Goal: Task Accomplishment & Management: Use online tool/utility

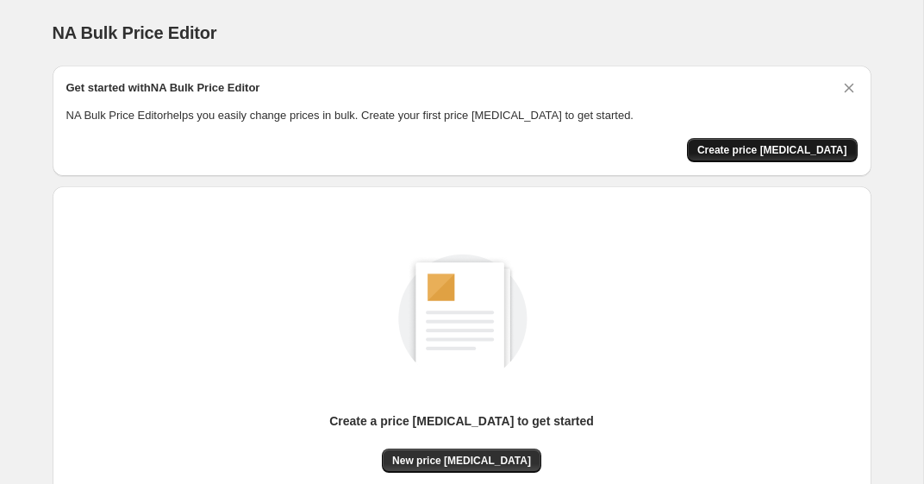
click at [749, 151] on span "Create price [MEDICAL_DATA]" at bounding box center [773, 150] width 150 height 14
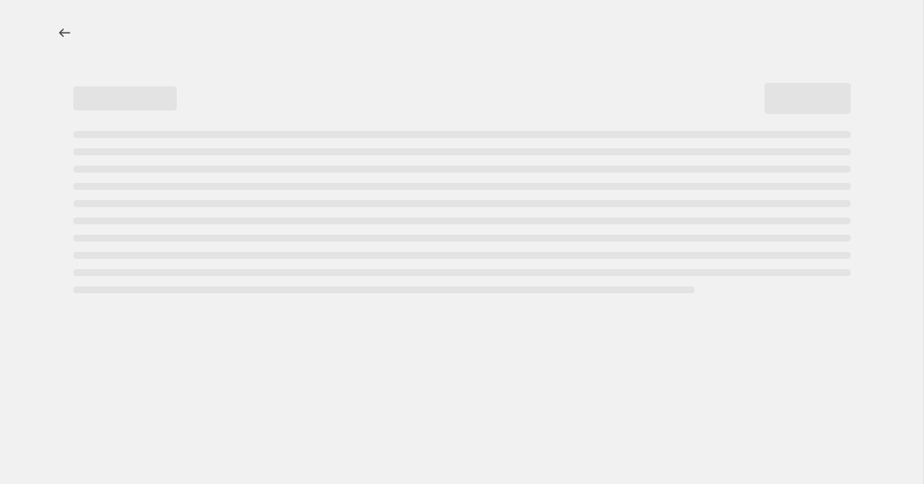
select select "percentage"
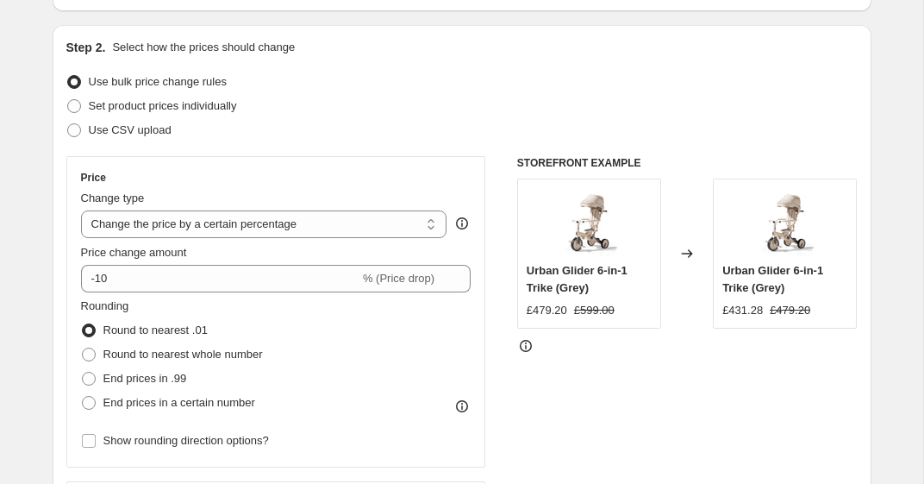
scroll to position [254, 0]
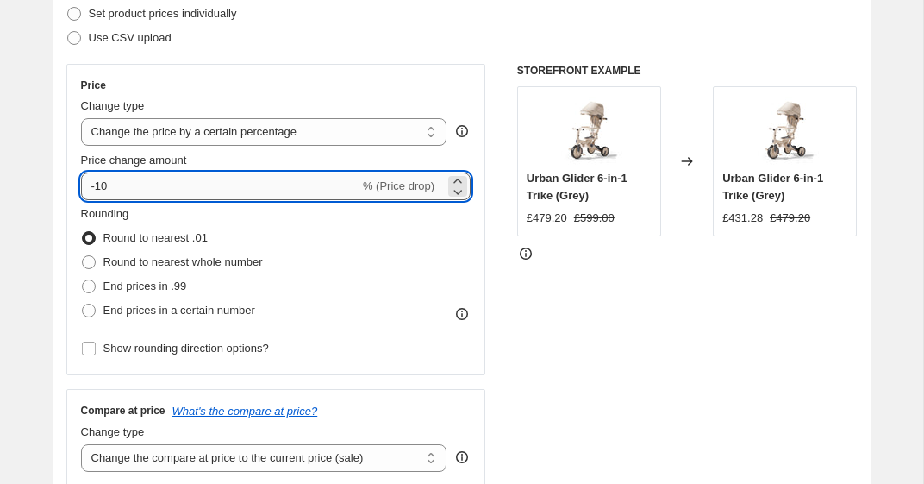
click at [240, 186] on input "-10" at bounding box center [220, 186] width 279 height 28
type input "-1"
type input "-2"
type input "-30"
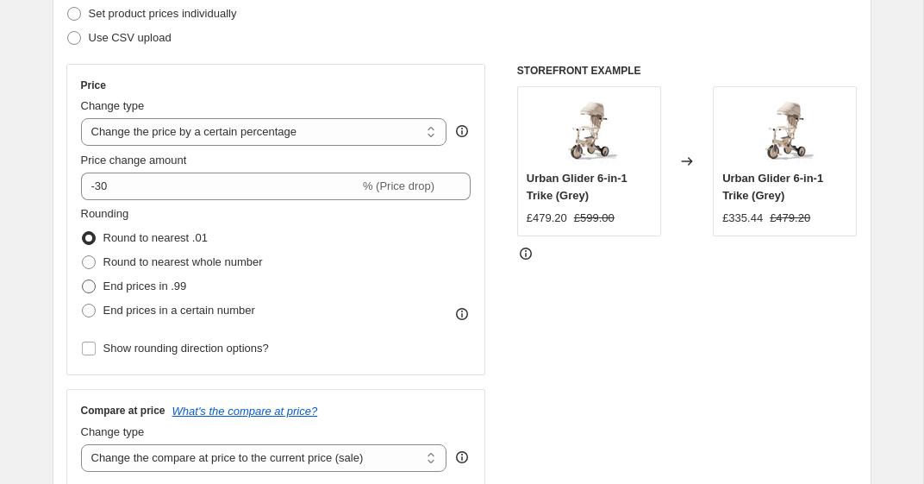
click at [174, 286] on span "End prices in .99" at bounding box center [145, 285] width 84 height 13
click at [83, 280] on input "End prices in .99" at bounding box center [82, 279] width 1 height 1
radio input "true"
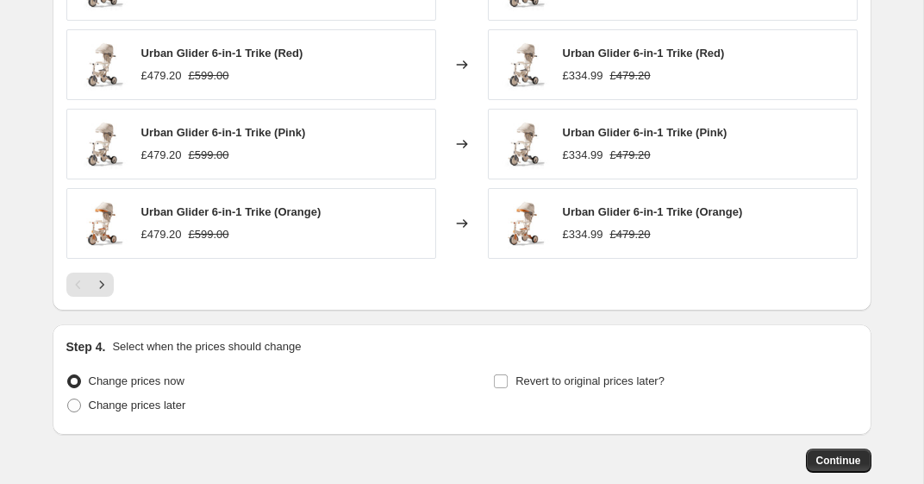
scroll to position [1149, 0]
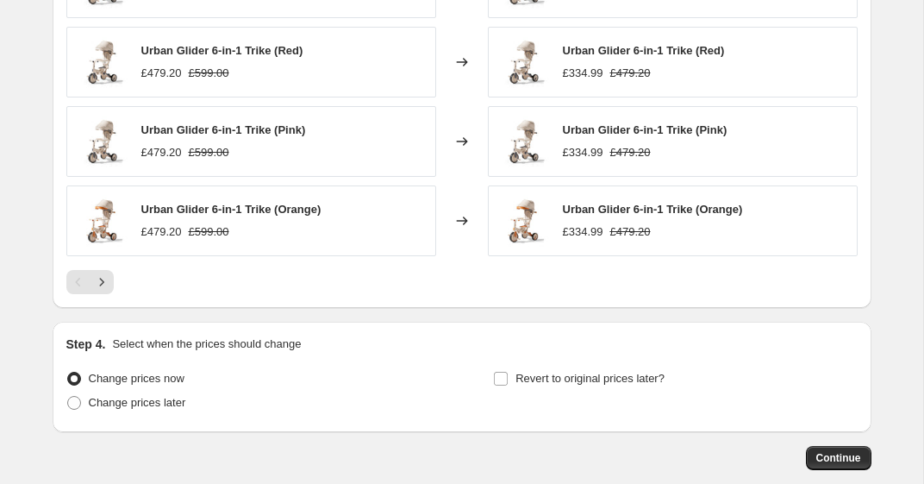
click at [571, 329] on div "Step 4. Select when the prices should change Change prices now Change prices la…" at bounding box center [462, 377] width 819 height 110
click at [592, 293] on div at bounding box center [462, 282] width 792 height 24
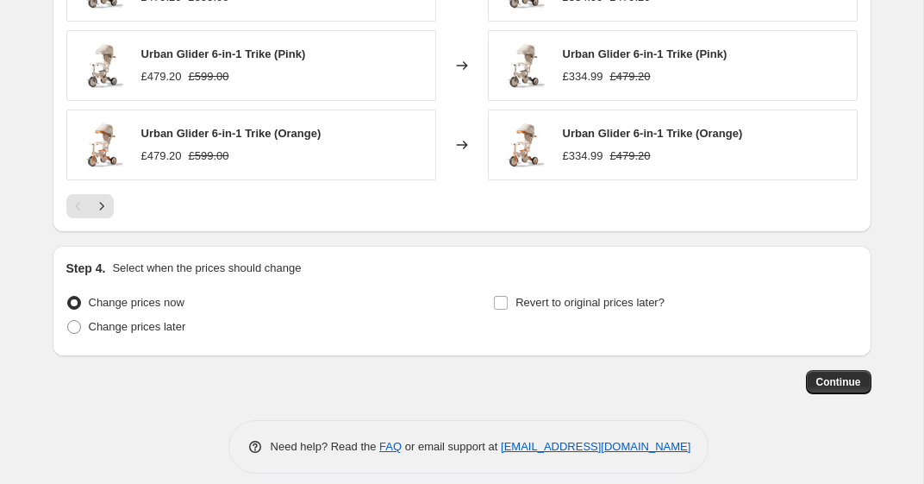
scroll to position [1232, 0]
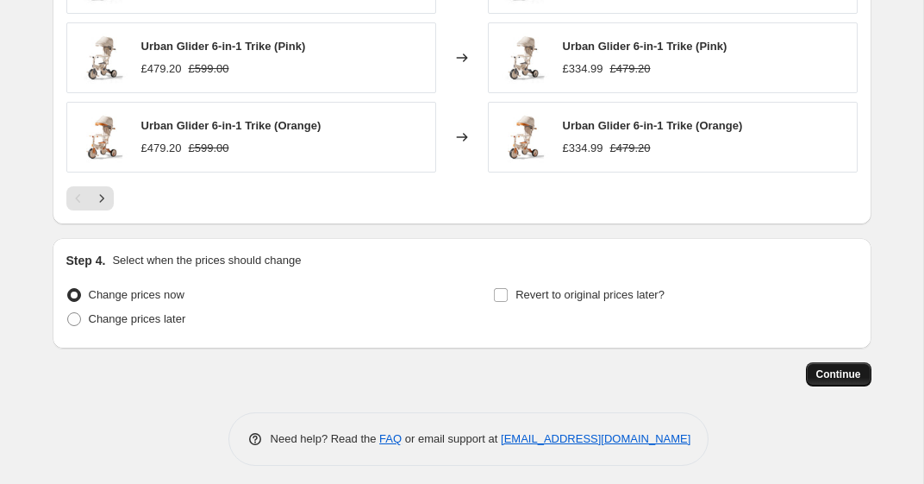
click at [830, 373] on span "Continue" at bounding box center [839, 374] width 45 height 14
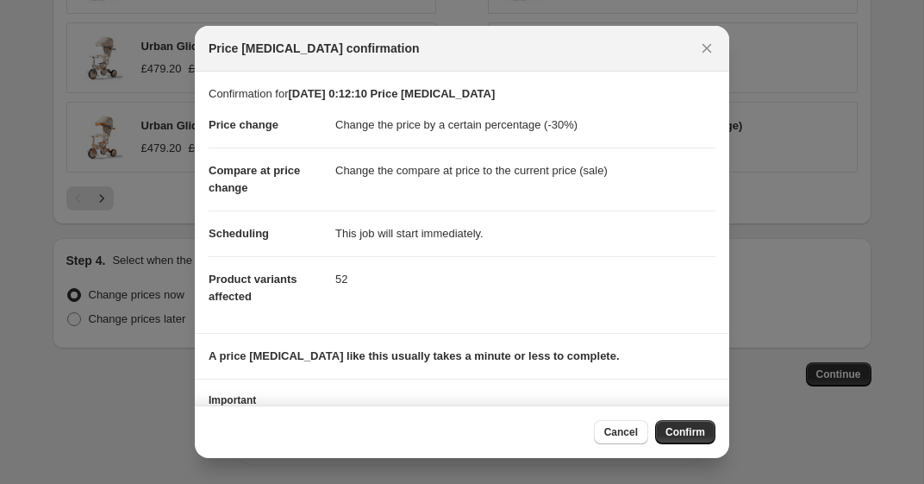
scroll to position [83, 0]
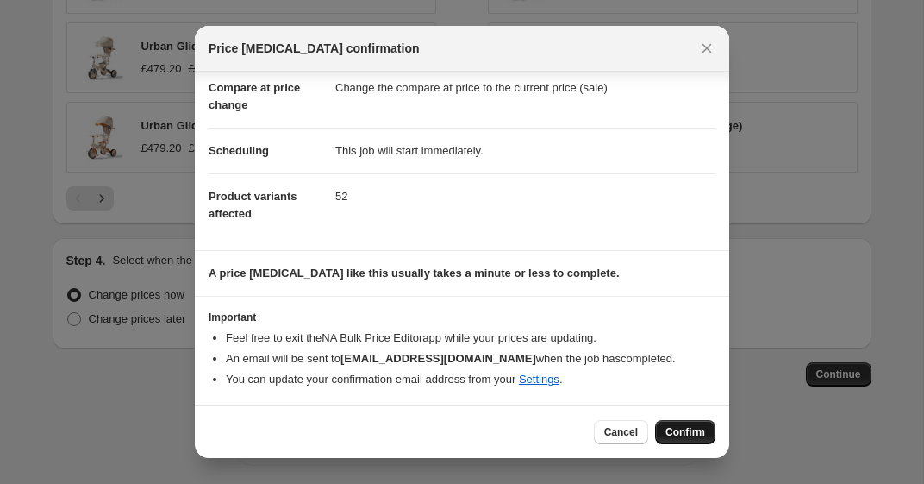
click at [667, 434] on span "Confirm" at bounding box center [686, 432] width 40 height 14
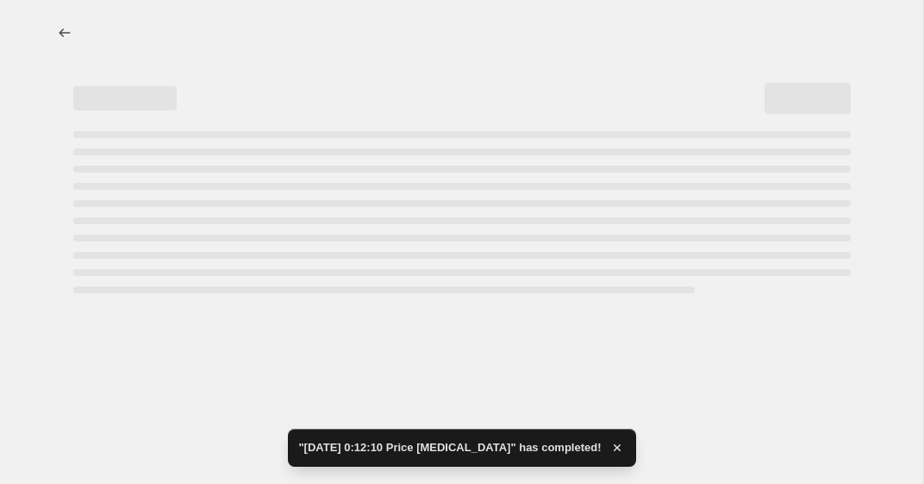
select select "percentage"
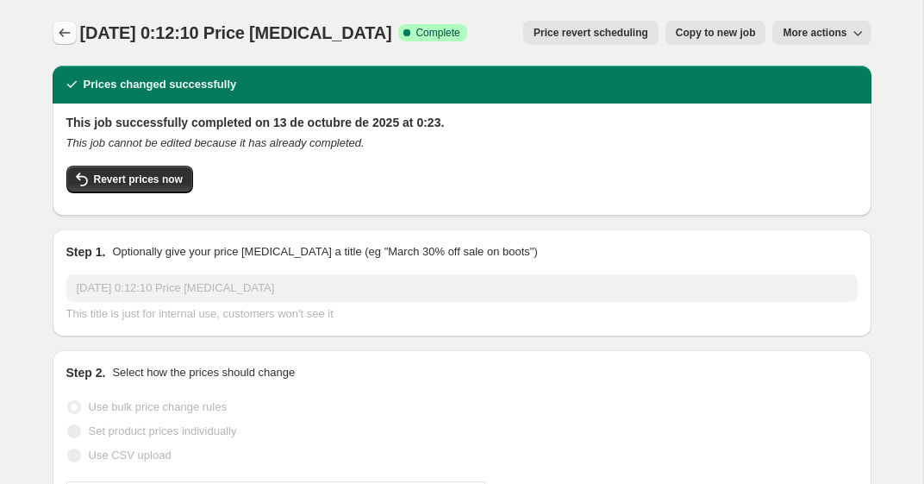
click at [54, 28] on button "Price change jobs" at bounding box center [65, 33] width 24 height 24
